Goal: Check status: Check status

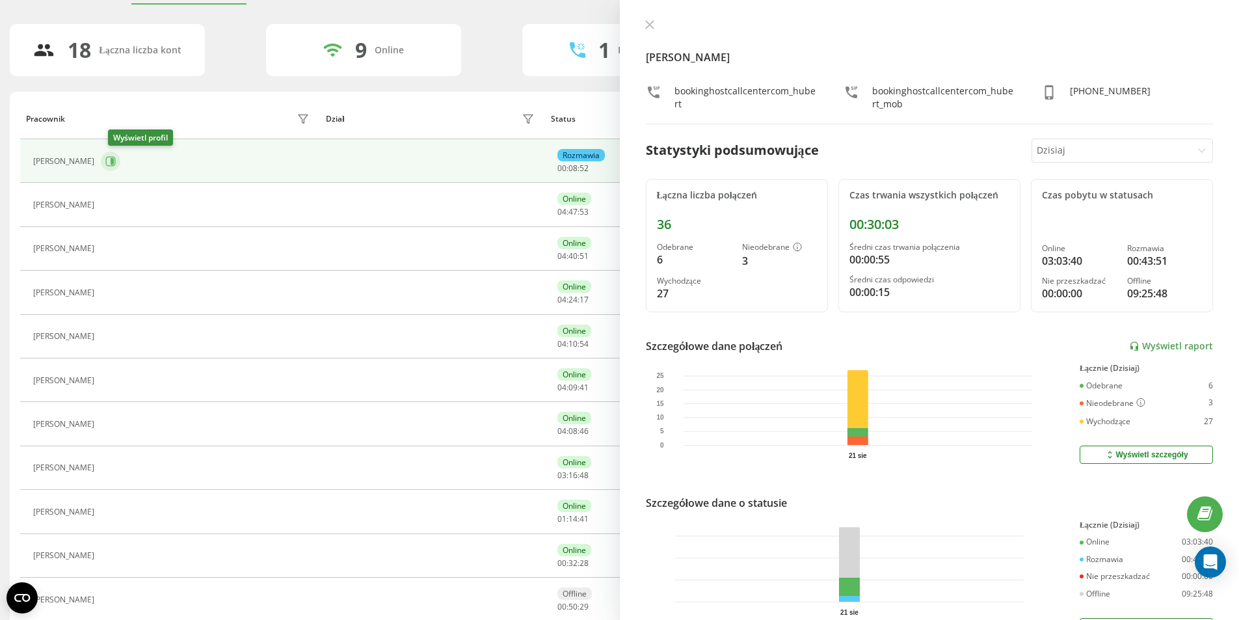
click at [114, 161] on icon at bounding box center [112, 161] width 3 height 7
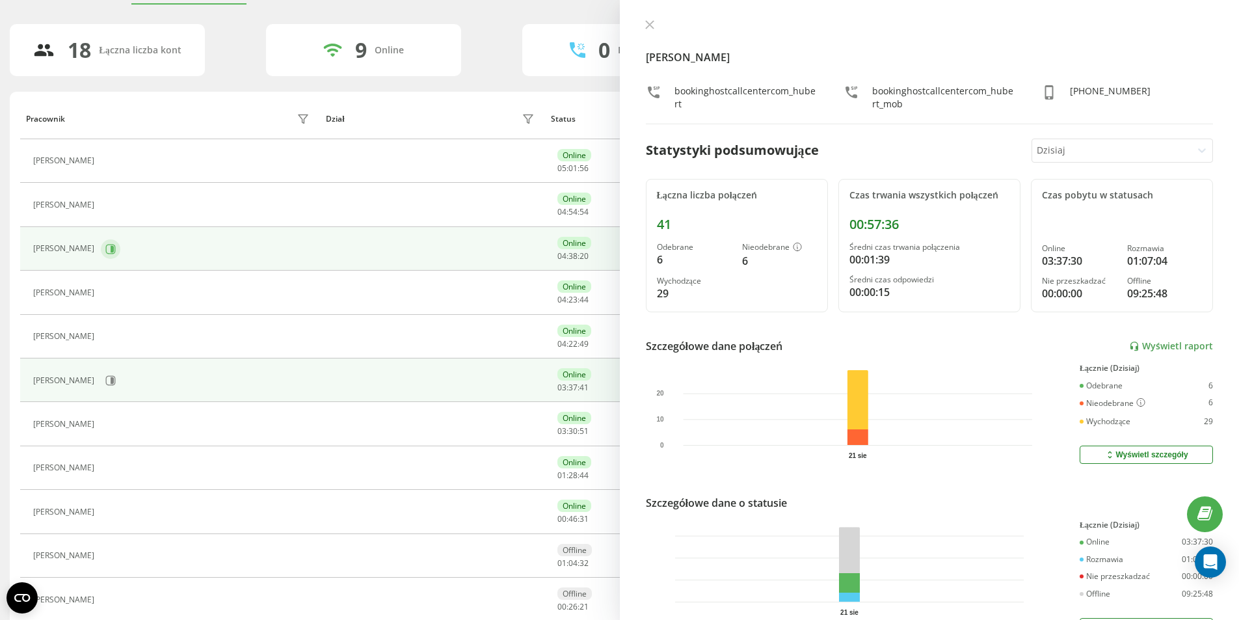
click at [105, 245] on icon at bounding box center [110, 249] width 10 height 10
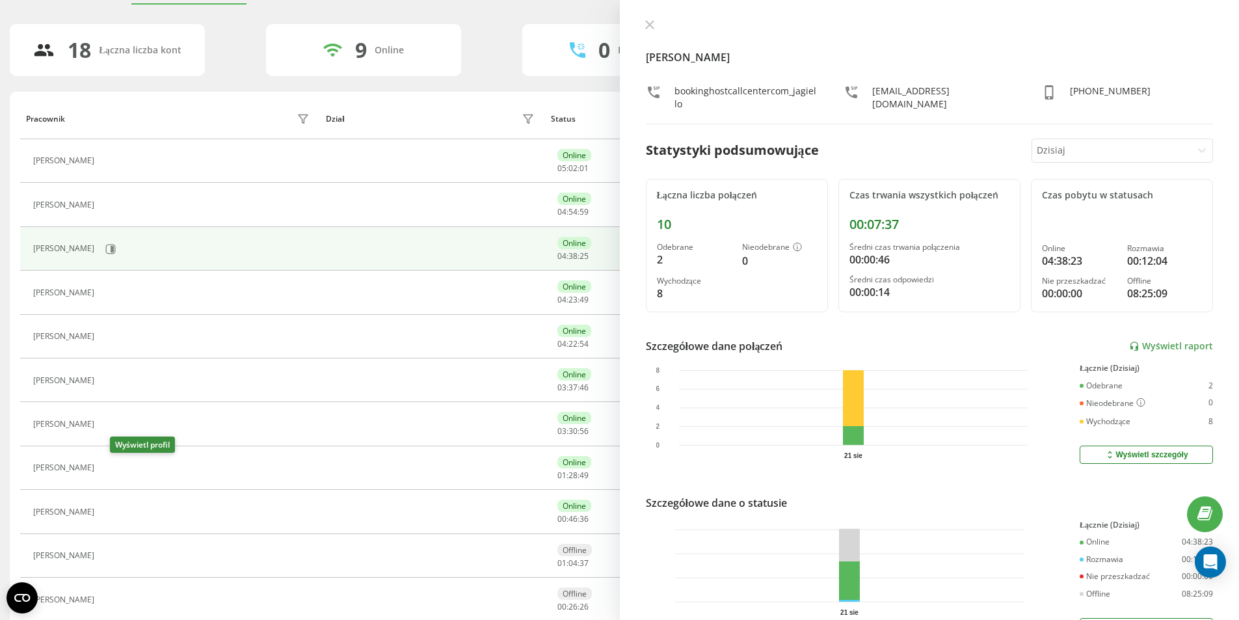
click at [111, 469] on button at bounding box center [109, 470] width 16 height 18
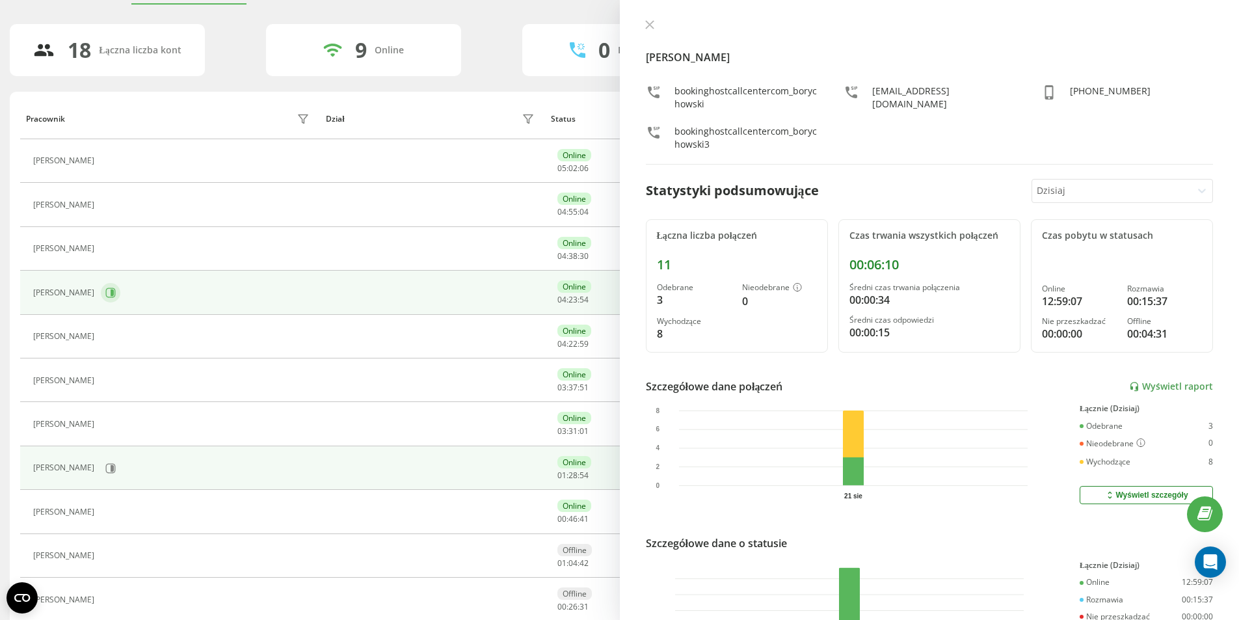
click at [116, 293] on icon at bounding box center [111, 293] width 10 height 10
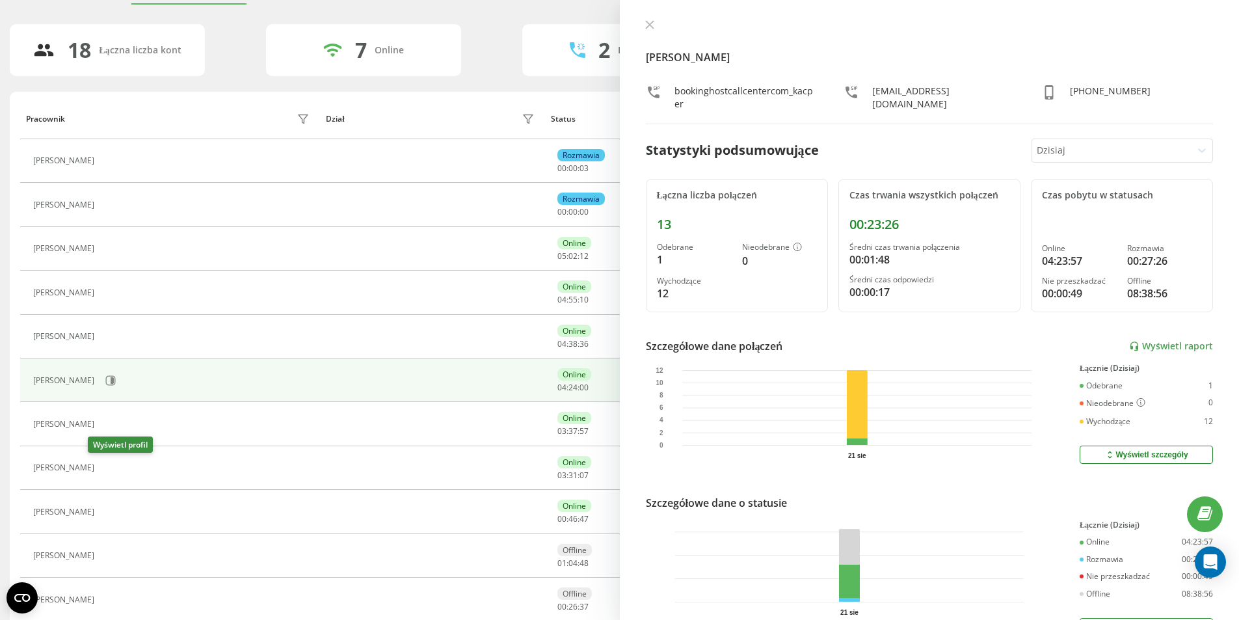
click at [109, 466] on icon at bounding box center [110, 468] width 3 height 7
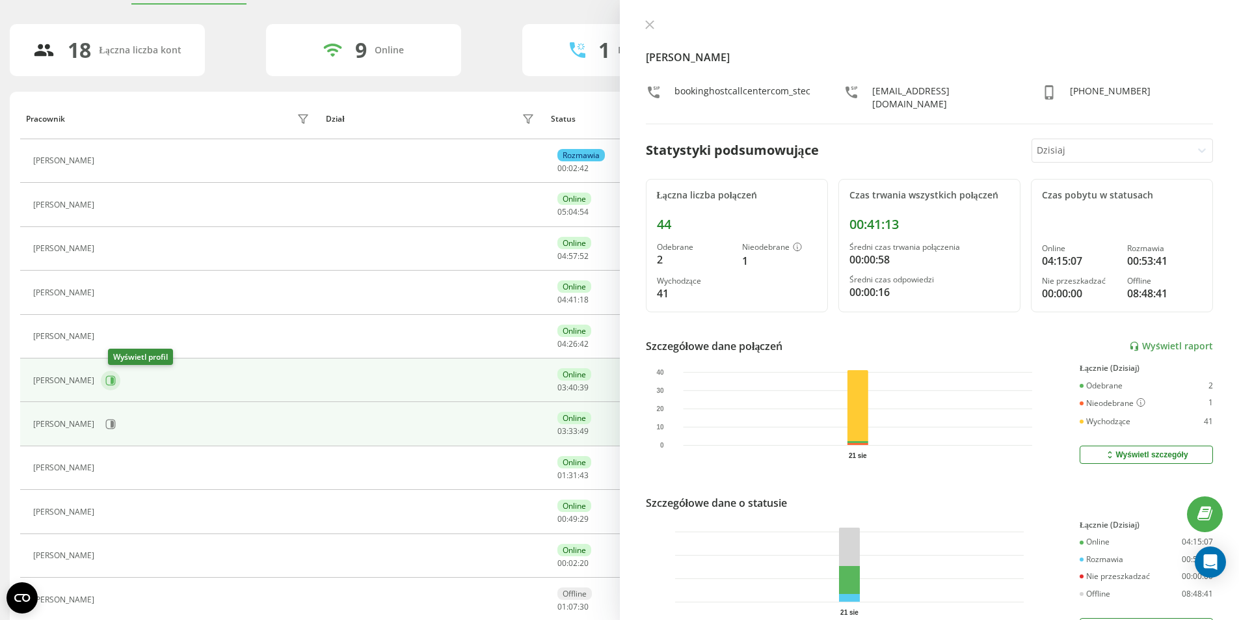
click at [114, 380] on icon at bounding box center [112, 380] width 3 height 7
